Goal: Transaction & Acquisition: Purchase product/service

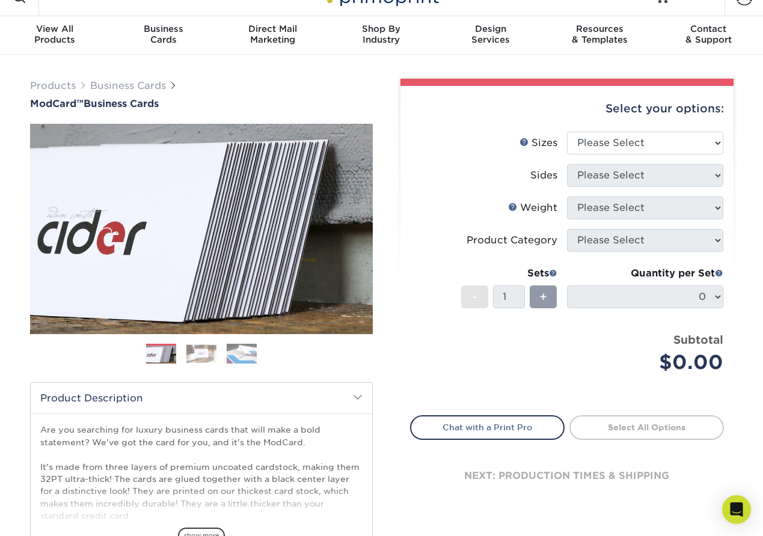
scroll to position [27, 0]
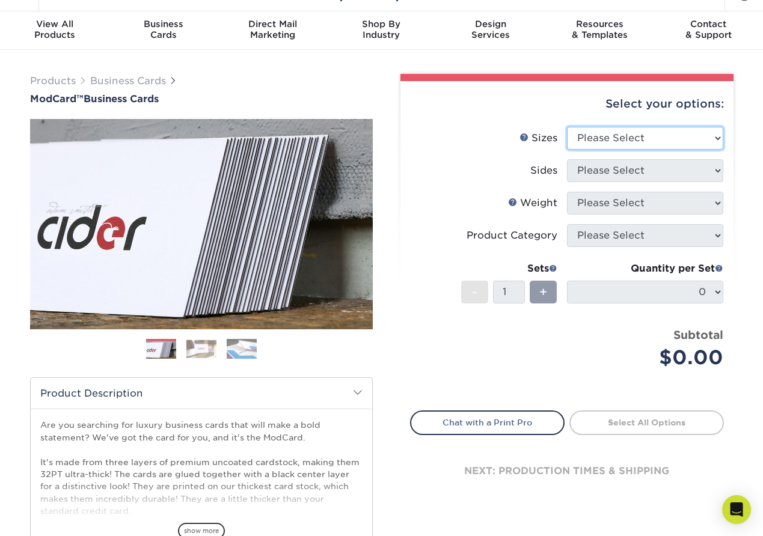
click at [587, 139] on select "Please Select 1.5" x 3.5" - Mini 1.75" x 3.5" - Mini 2" x 2" - Square 2" x 3" -…" at bounding box center [645, 138] width 156 height 23
click at [567, 127] on select "Please Select 1.5" x 3.5" - Mini 1.75" x 3.5" - Mini 2" x 2" - Square 2" x 3" -…" at bounding box center [645, 138] width 156 height 23
click at [615, 147] on select "Please Select 1.5" x 3.5" - Mini 1.75" x 3.5" - Mini 2" x 2" - Square 2" x 3" -…" at bounding box center [645, 138] width 156 height 23
select select "2.00x3.50"
click at [567, 127] on select "Please Select 1.5" x 3.5" - Mini 1.75" x 3.5" - Mini 2" x 2" - Square 2" x 3" -…" at bounding box center [645, 138] width 156 height 23
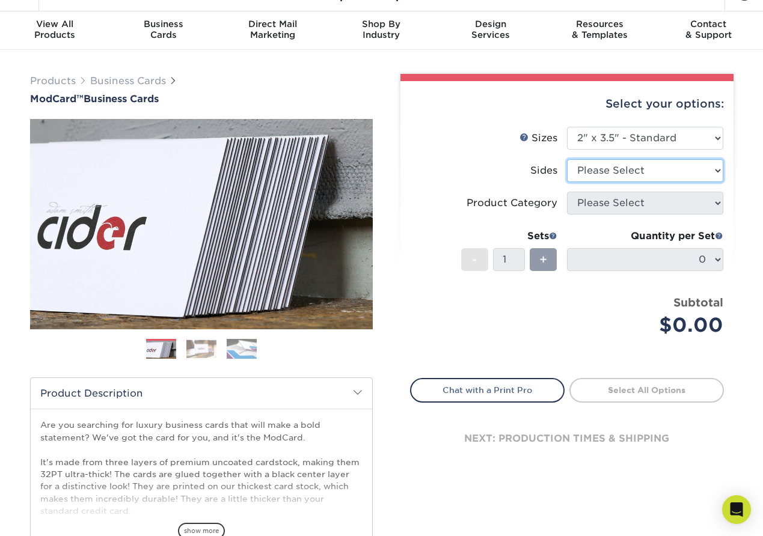
click at [602, 178] on select "Please Select Print Both Sides Print Front Only" at bounding box center [645, 170] width 156 height 23
select select "13abbda7-1d64-4f25-8bb2-c179b224825d"
click at [567, 159] on select "Please Select Print Both Sides Print Front Only" at bounding box center [645, 170] width 156 height 23
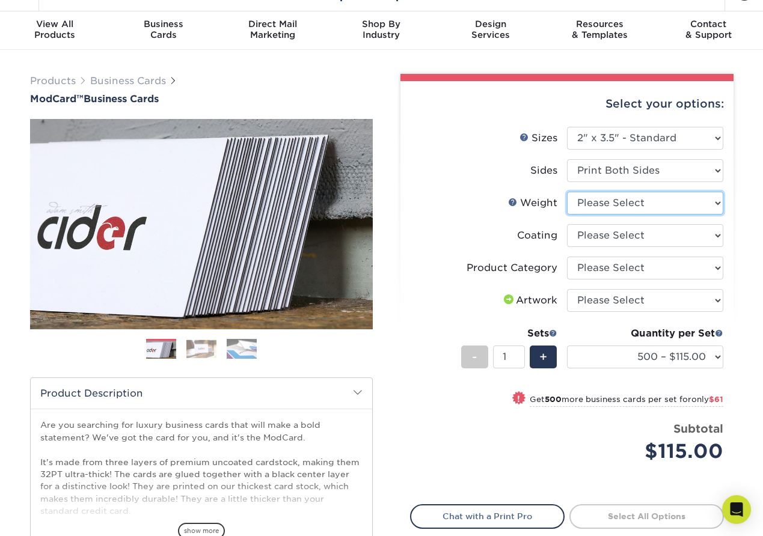
click at [607, 208] on select "Please Select 32PTUCBLK" at bounding box center [645, 203] width 156 height 23
select select "32PTUCBLK"
click at [567, 192] on select "Please Select 32PTUCBLK" at bounding box center [645, 203] width 156 height 23
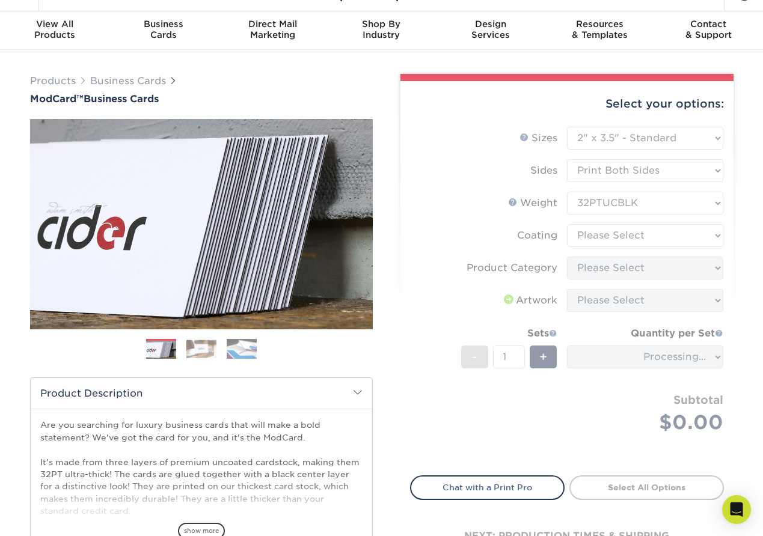
click at [595, 237] on form "Sizes Help Sizes Please Select 1.5" x 3.5" - Mini 1.75" x 3.5" - Mini 2" x 2" -…" at bounding box center [567, 294] width 314 height 335
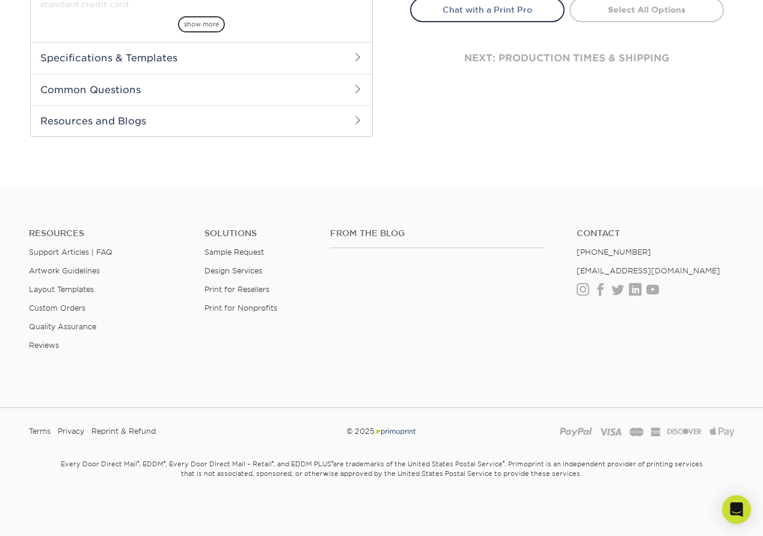
scroll to position [0, 0]
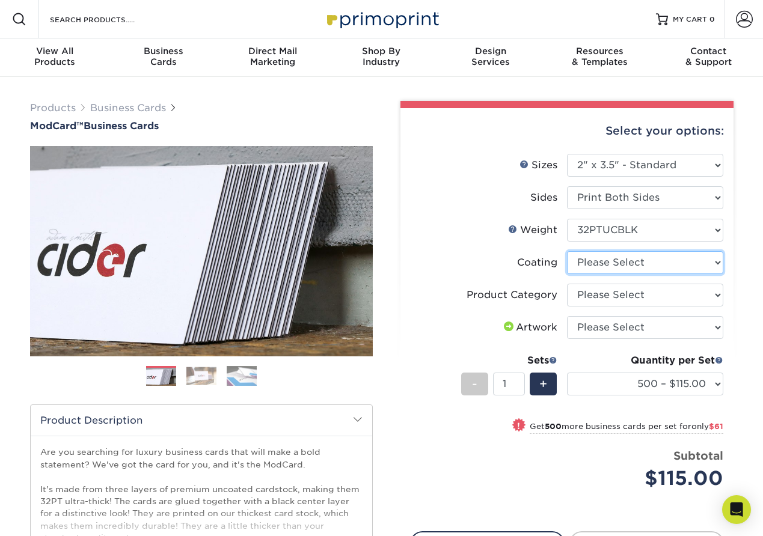
click at [604, 259] on select at bounding box center [645, 262] width 156 height 23
select select "3e7618de-abca-4bda-9f97-8b9129e913d8"
click at [567, 251] on select at bounding box center [645, 262] width 156 height 23
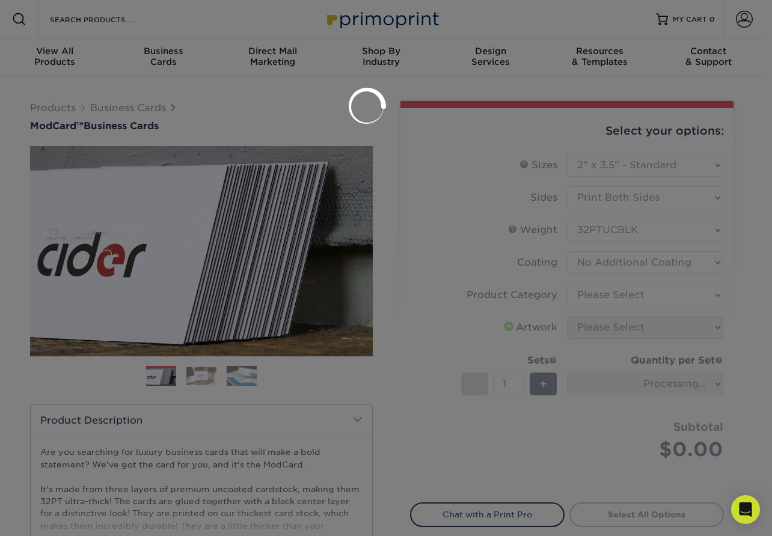
click at [596, 289] on div at bounding box center [386, 268] width 772 height 536
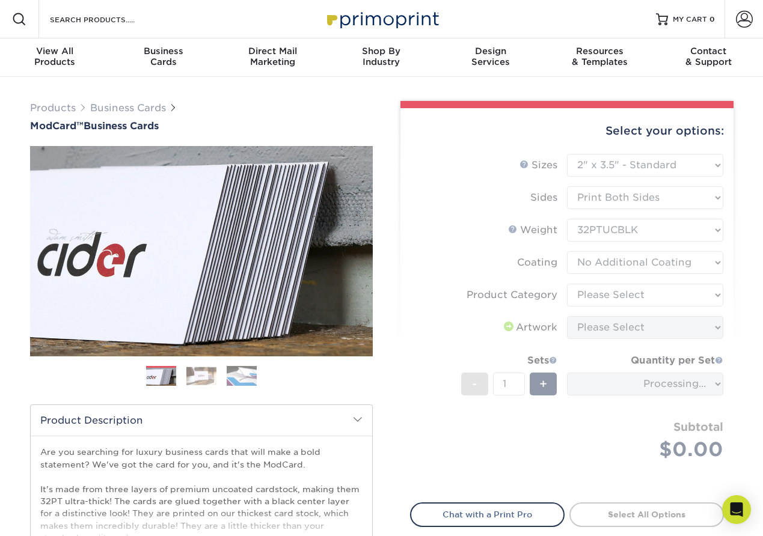
click at [596, 289] on form "Sizes Help Sizes Please Select 1.5" x 3.5" - Mini 1.75" x 3.5" - Mini 2" x 2" -…" at bounding box center [567, 321] width 314 height 335
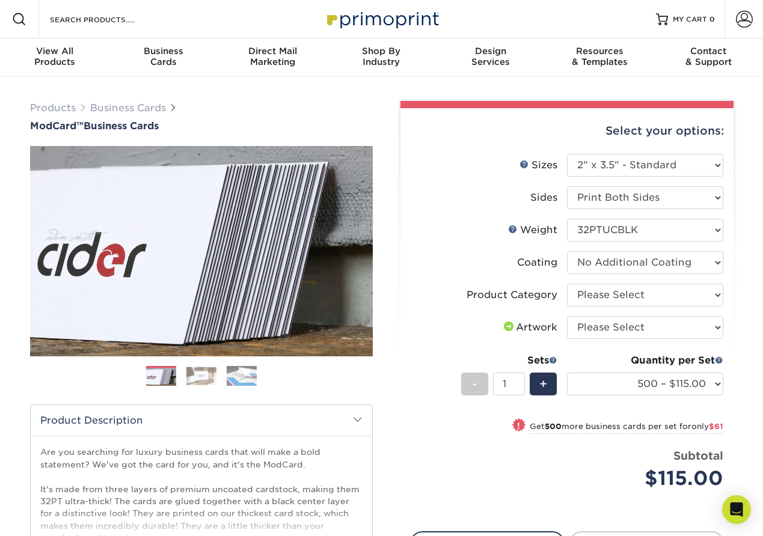
click at [600, 290] on form "Sizes Help Sizes Please Select 1.5" x 3.5" - Mini 1.75" x 3.5" - Mini 2" x 2" -…" at bounding box center [567, 336] width 314 height 364
click at [600, 290] on select "Please Select Business Cards" at bounding box center [645, 295] width 156 height 23
select select "3b5148f1-0588-4f88-a218-97bcfdce65c1"
click at [567, 284] on select "Please Select Business Cards" at bounding box center [645, 295] width 156 height 23
click at [595, 321] on select "Please Select I will upload files I need a design - $100" at bounding box center [645, 327] width 156 height 23
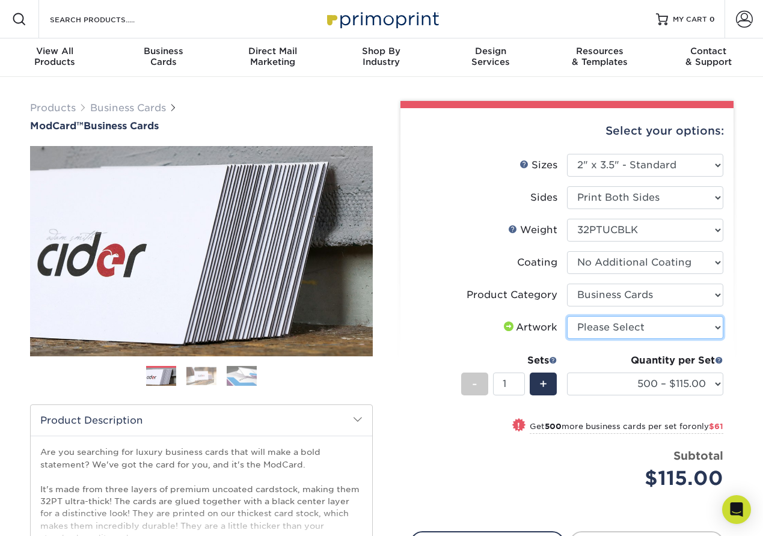
select select "upload"
click at [567, 316] on select "Please Select I will upload files I need a design - $100" at bounding box center [645, 327] width 156 height 23
click at [508, 386] on input "1" at bounding box center [509, 384] width 32 height 23
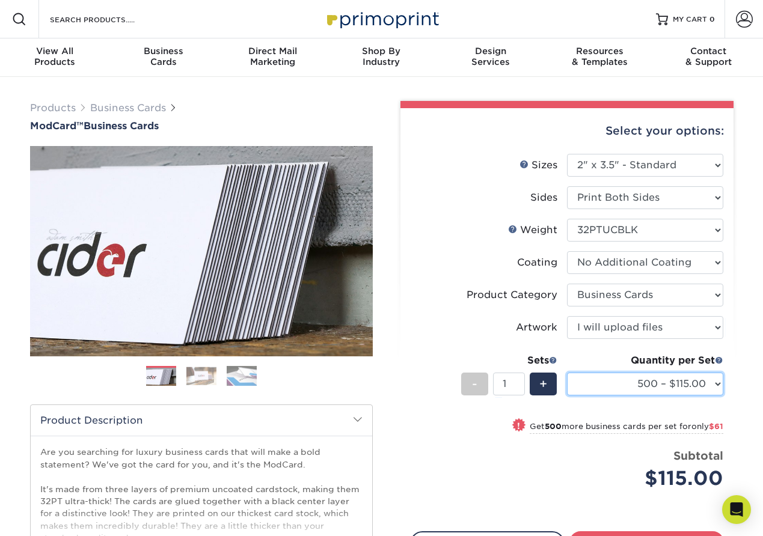
click at [619, 386] on select "500 – $115.00 1000 – $176.00" at bounding box center [645, 384] width 156 height 23
select select "1000 – $176.00"
click at [567, 373] on select "500 – $115.00 1000 – $176.00" at bounding box center [645, 384] width 156 height 23
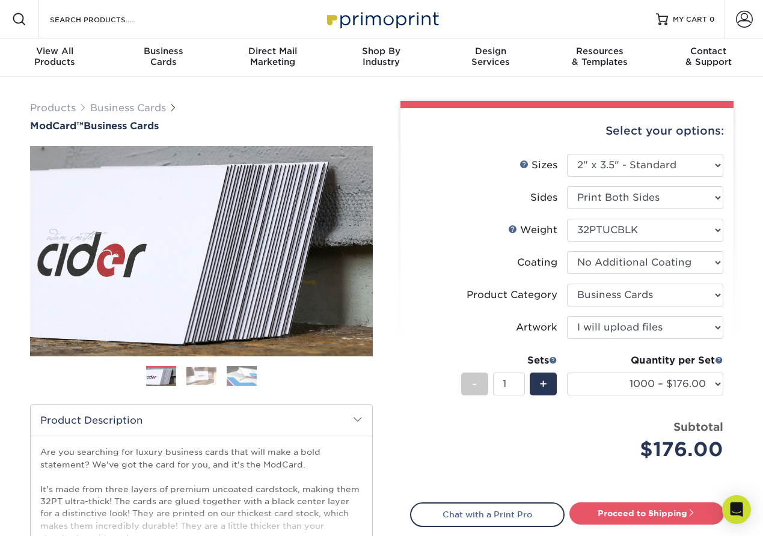
click at [473, 452] on div "Price per set $176.00" at bounding box center [489, 442] width 156 height 46
click at [592, 512] on link "Proceed to Shipping" at bounding box center [646, 514] width 155 height 22
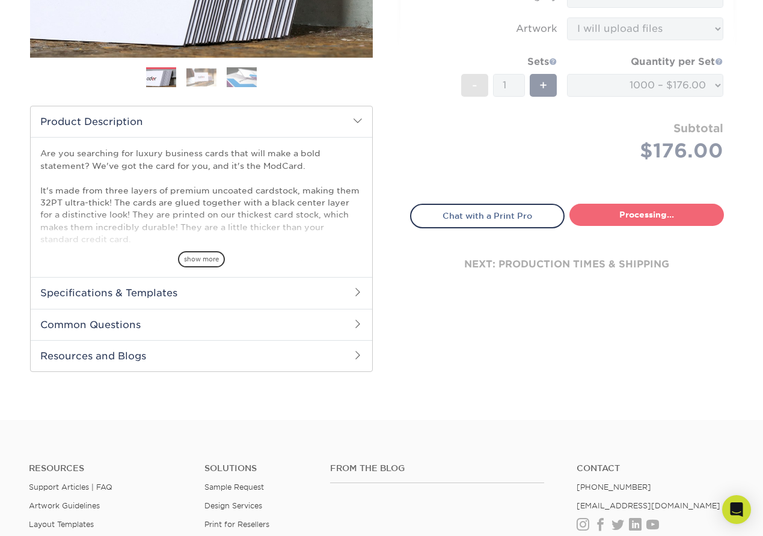
select select "c383c44d-2edd-4fc5-ad7a-8da4d041a964"
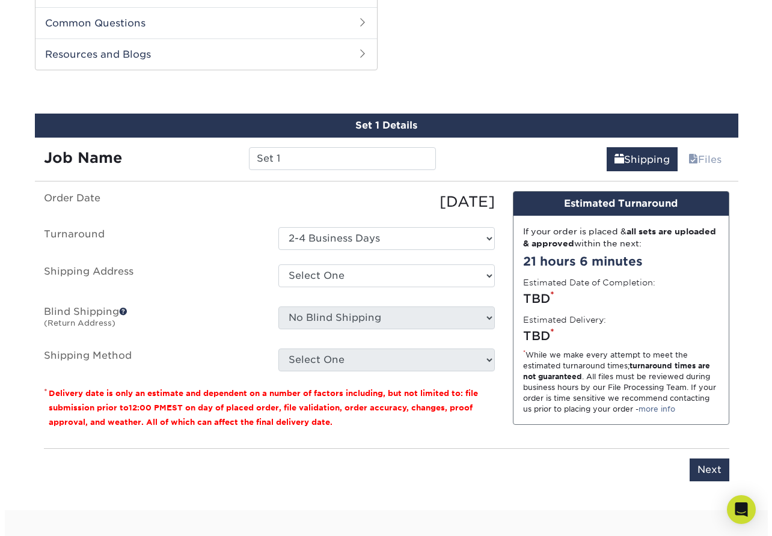
scroll to position [612, 0]
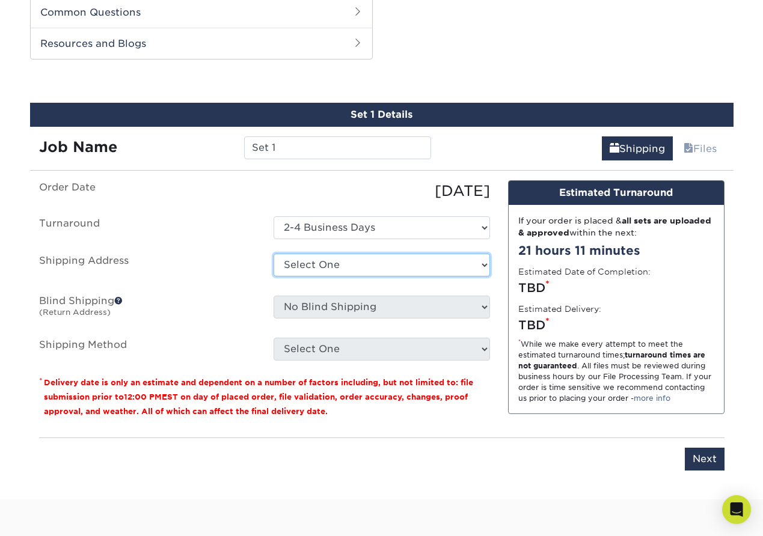
click at [370, 262] on select "Select One + Add New Address - Login" at bounding box center [382, 265] width 216 height 23
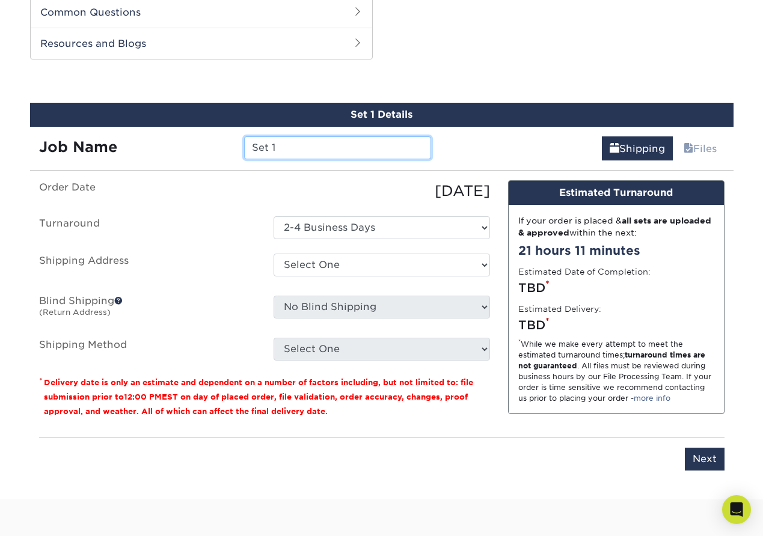
click at [284, 148] on input "Set 1" at bounding box center [337, 147] width 187 height 23
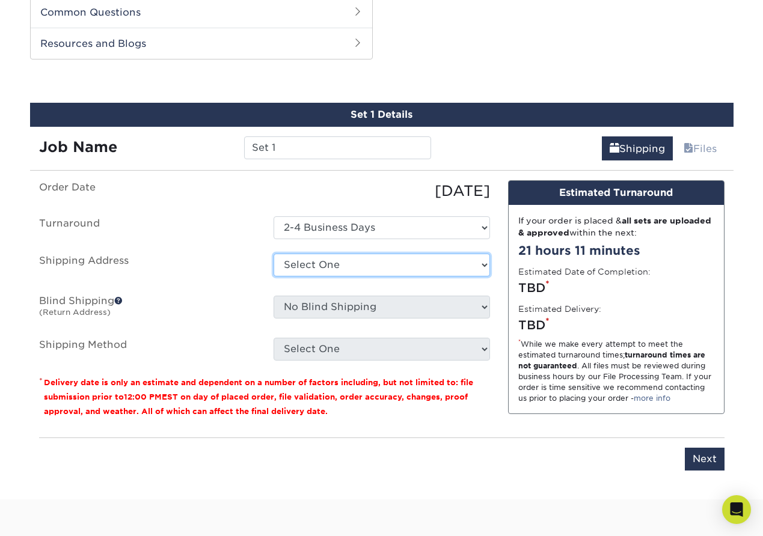
click at [311, 269] on select "Select One + Add New Address - Login" at bounding box center [382, 265] width 216 height 23
select select "newaddress"
click at [274, 254] on select "Select One + Add New Address - Login" at bounding box center [382, 265] width 216 height 23
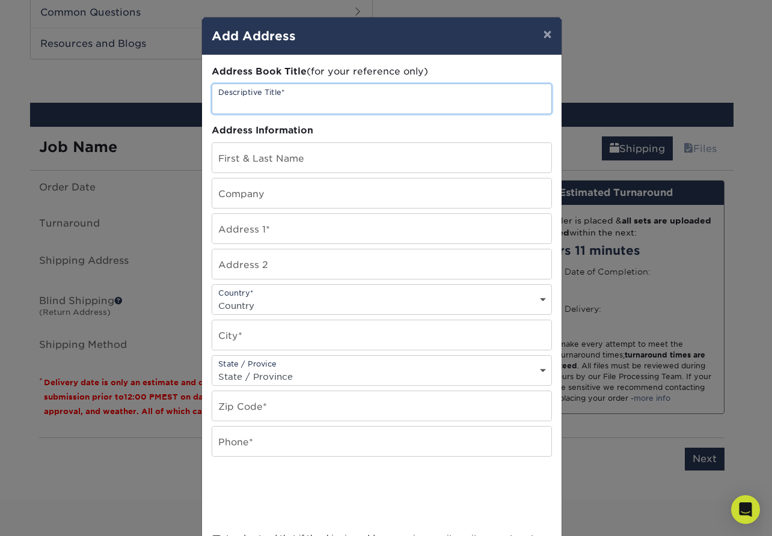
click at [243, 97] on input "text" at bounding box center [381, 98] width 339 height 29
type input "[PERSON_NAME]"
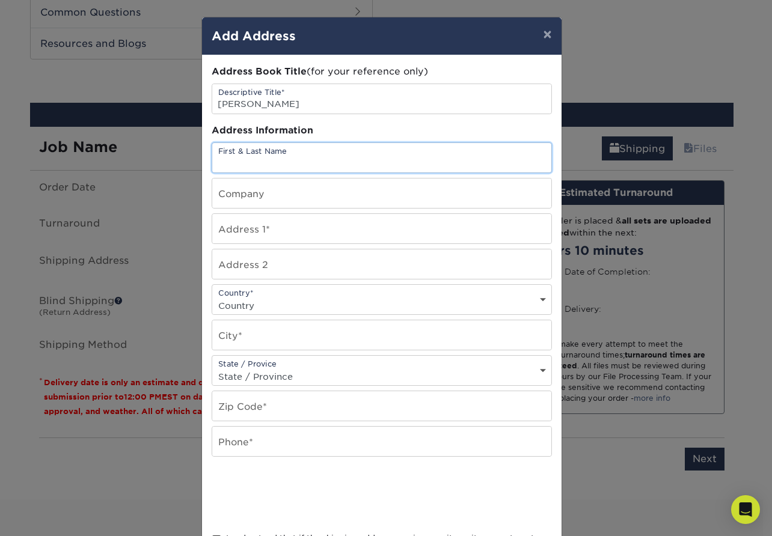
paste input "[STREET_ADDRESS]"
type input "[PERSON_NAME]"
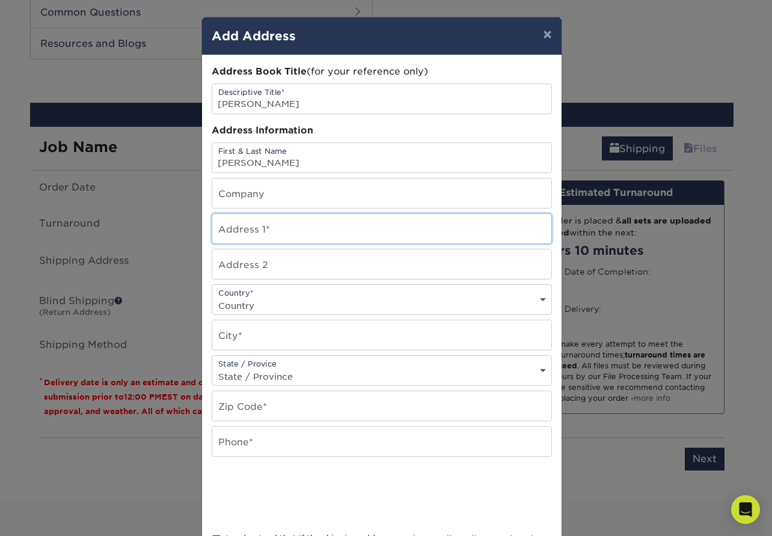
type input "[STREET_ADDRESS]"
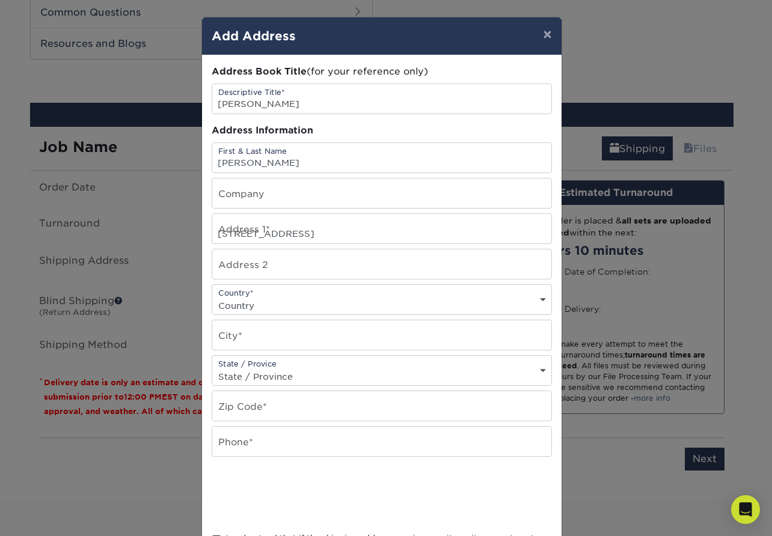
select select "US"
type input "[GEOGRAPHIC_DATA]"
select select "SC"
type input "29607"
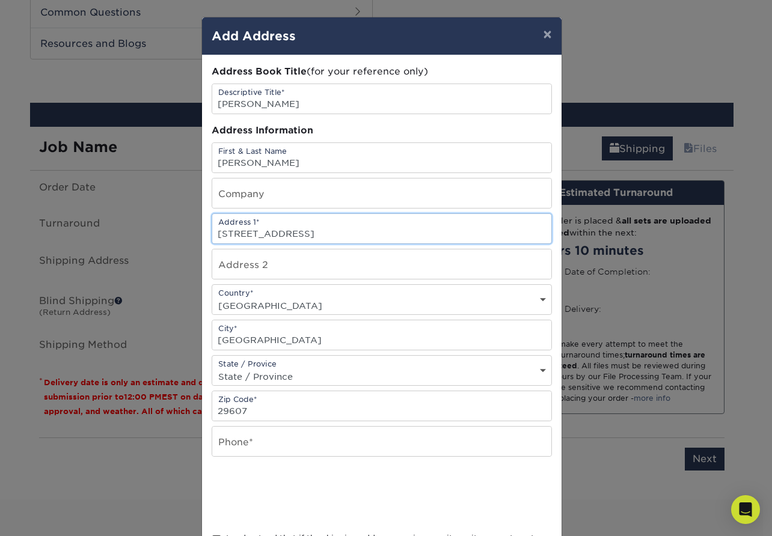
click at [266, 233] on input "[STREET_ADDRESS]" at bounding box center [381, 228] width 339 height 29
paste input "abby Cir , [GEOGRAPHIC_DATA], Sc, 29607"
drag, startPoint x: 277, startPoint y: 234, endPoint x: 443, endPoint y: 251, distance: 167.4
click at [443, 251] on div "Address Book Title (for your reference only) Descriptive Title* [PERSON_NAME] A…" at bounding box center [382, 324] width 340 height 519
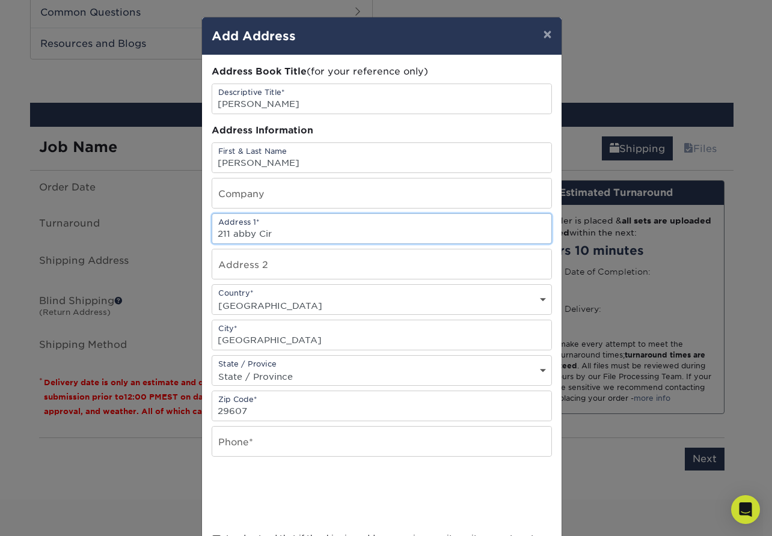
type input "211 abby Cir"
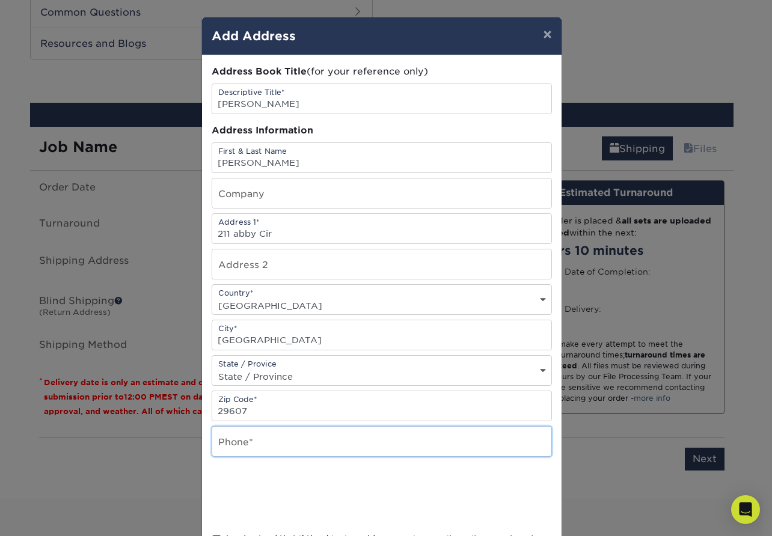
click at [269, 456] on input "text" at bounding box center [381, 441] width 339 height 29
type input "8338293777"
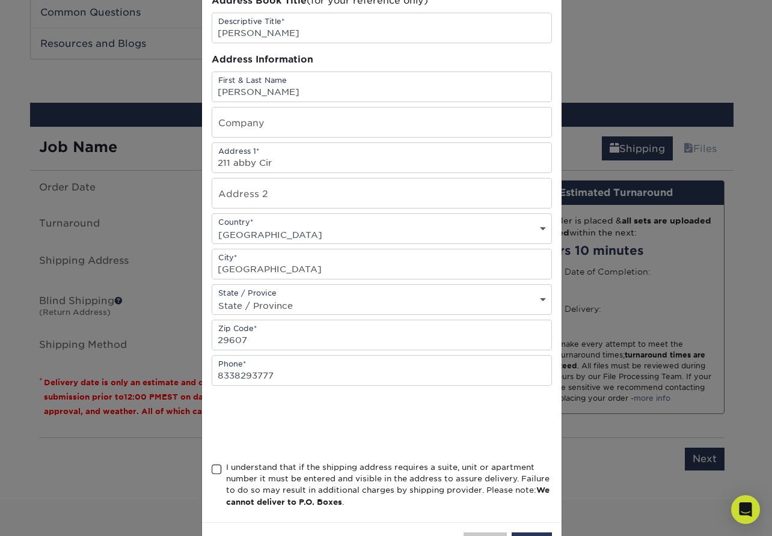
scroll to position [117, 0]
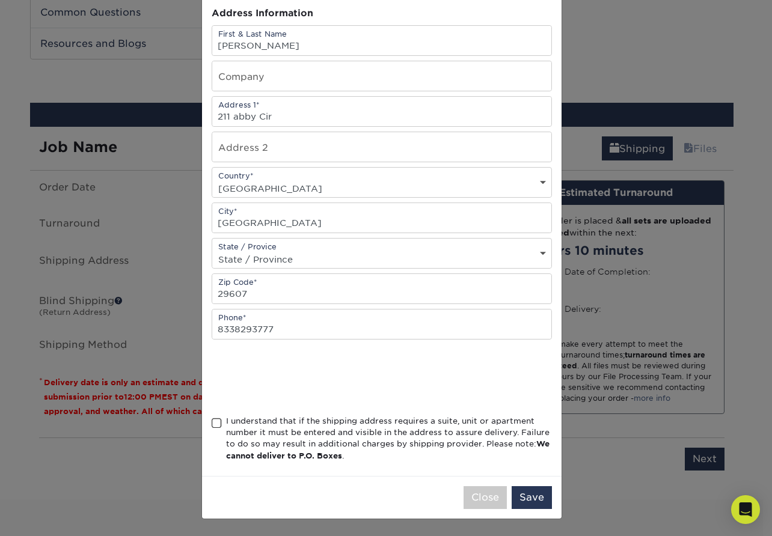
click at [266, 425] on div "I understand that if the shipping address requires a suite, unit or apartment n…" at bounding box center [389, 438] width 326 height 47
click at [0, 0] on input "I understand that if the shipping address requires a suite, unit or apartment n…" at bounding box center [0, 0] width 0 height 0
click at [516, 495] on button "Save" at bounding box center [532, 497] width 40 height 23
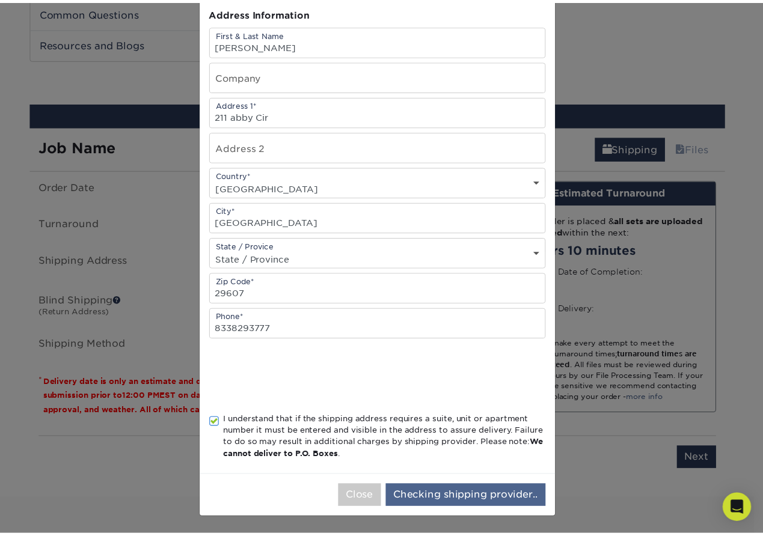
scroll to position [0, 0]
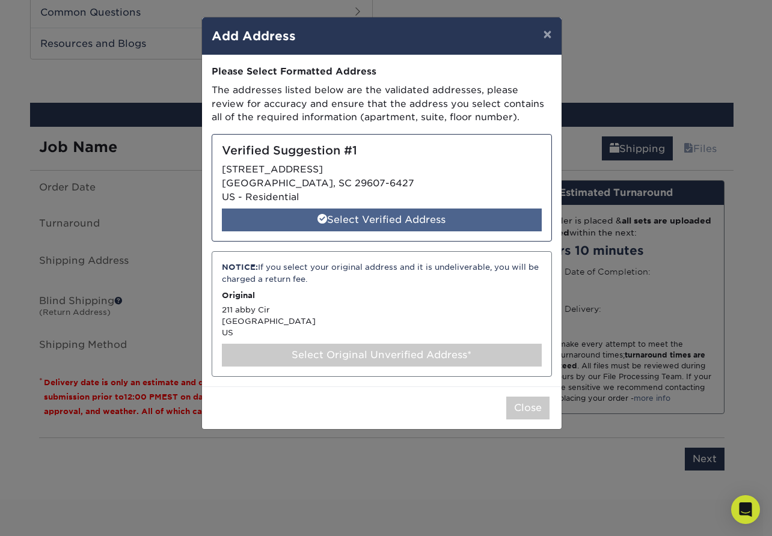
click at [381, 216] on div "Select Verified Address" at bounding box center [382, 220] width 320 height 23
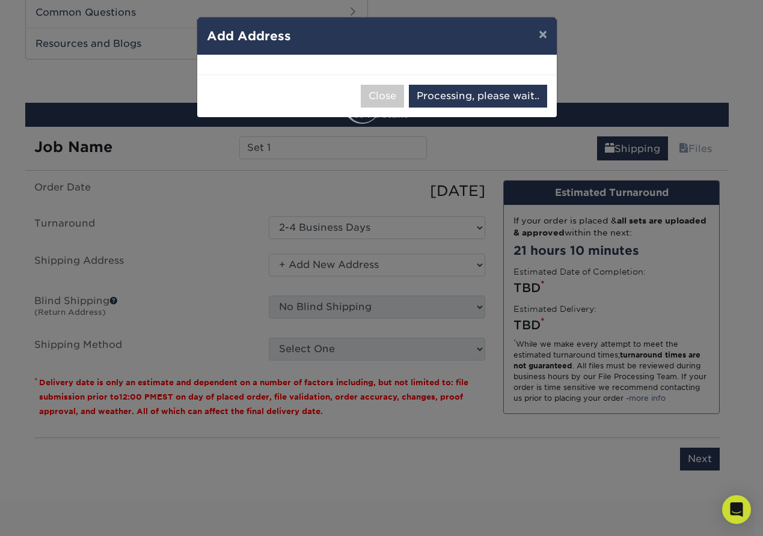
select select "285839"
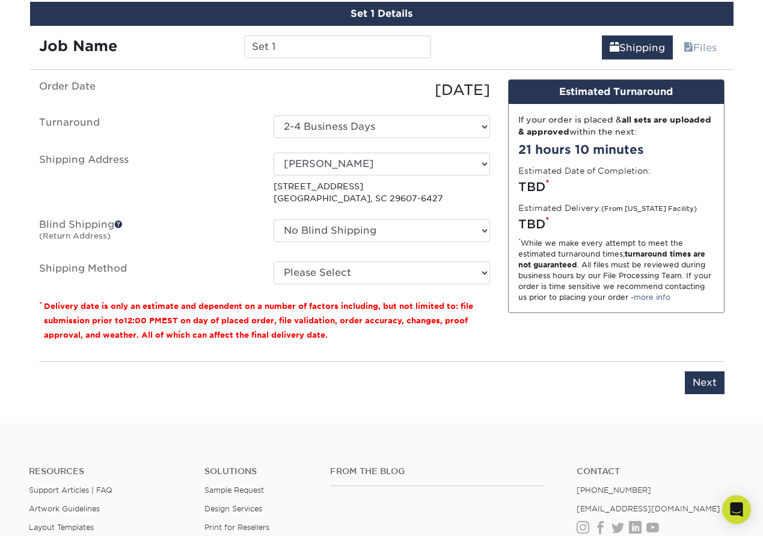
scroll to position [691, 0]
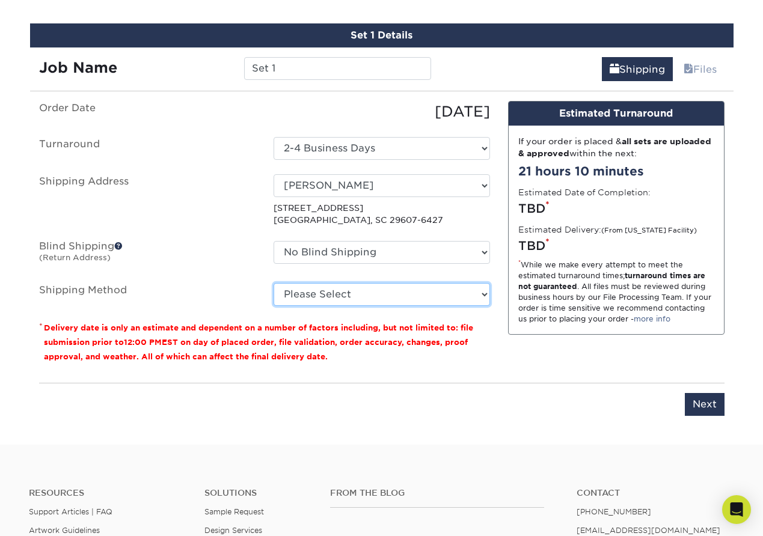
click at [394, 298] on select "Please Select Ground Shipping (+$8.96) 3 Day Shipping Service (+$33.75) 2 Day A…" at bounding box center [382, 294] width 216 height 23
click at [274, 283] on select "Please Select Ground Shipping (+$8.96) 3 Day Shipping Service (+$33.75) 2 Day A…" at bounding box center [382, 294] width 216 height 23
click at [392, 298] on select "Please Select Ground Shipping (+$8.96) 3 Day Shipping Service (+$33.75) 2 Day A…" at bounding box center [382, 294] width 216 height 23
select select "12"
click at [274, 283] on select "Please Select Ground Shipping (+$8.96) 3 Day Shipping Service (+$33.75) 2 Day A…" at bounding box center [382, 294] width 216 height 23
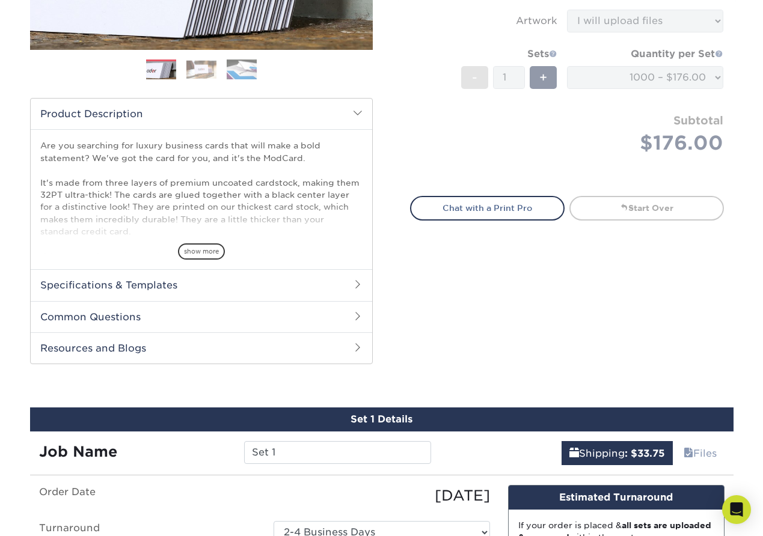
scroll to position [230, 0]
